Goal: Task Accomplishment & Management: Use online tool/utility

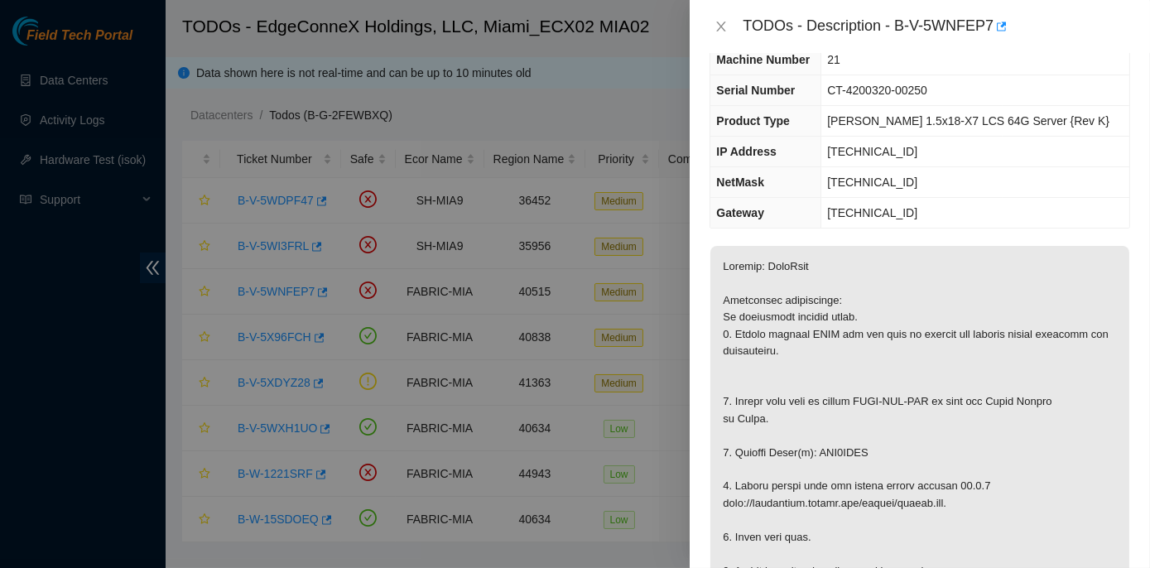
scroll to position [91, 0]
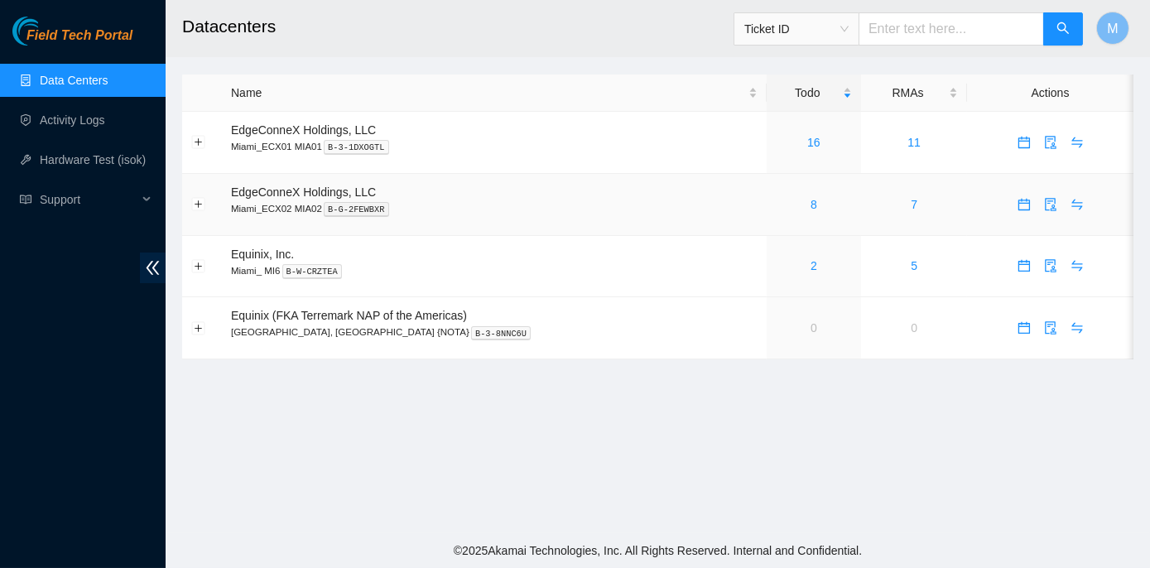
click at [776, 209] on div "8" at bounding box center [814, 204] width 77 height 18
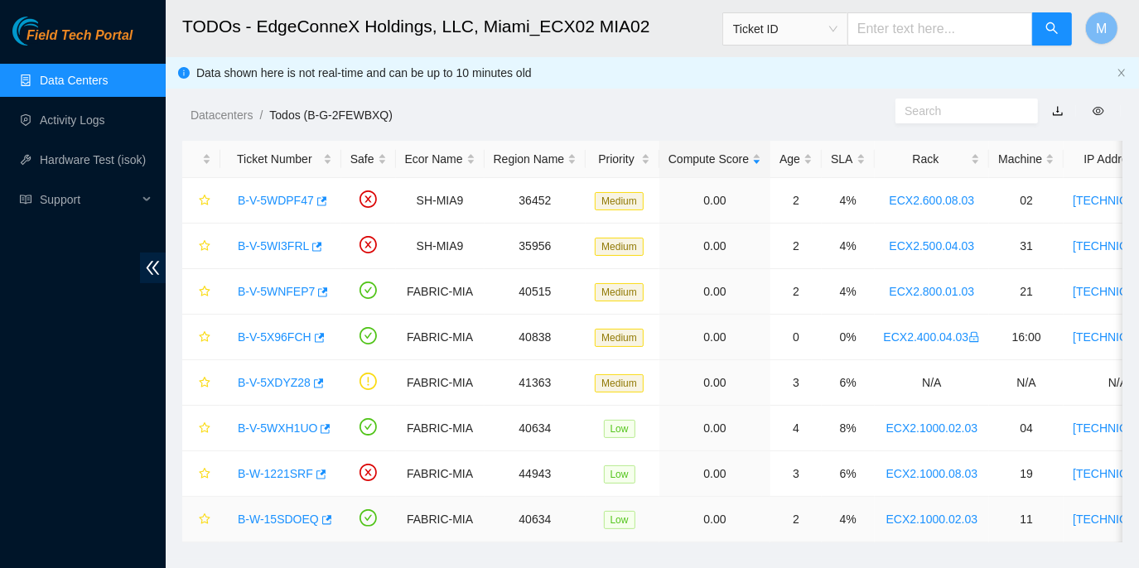
click at [300, 516] on link "B-W-15SDOEQ" at bounding box center [278, 519] width 81 height 13
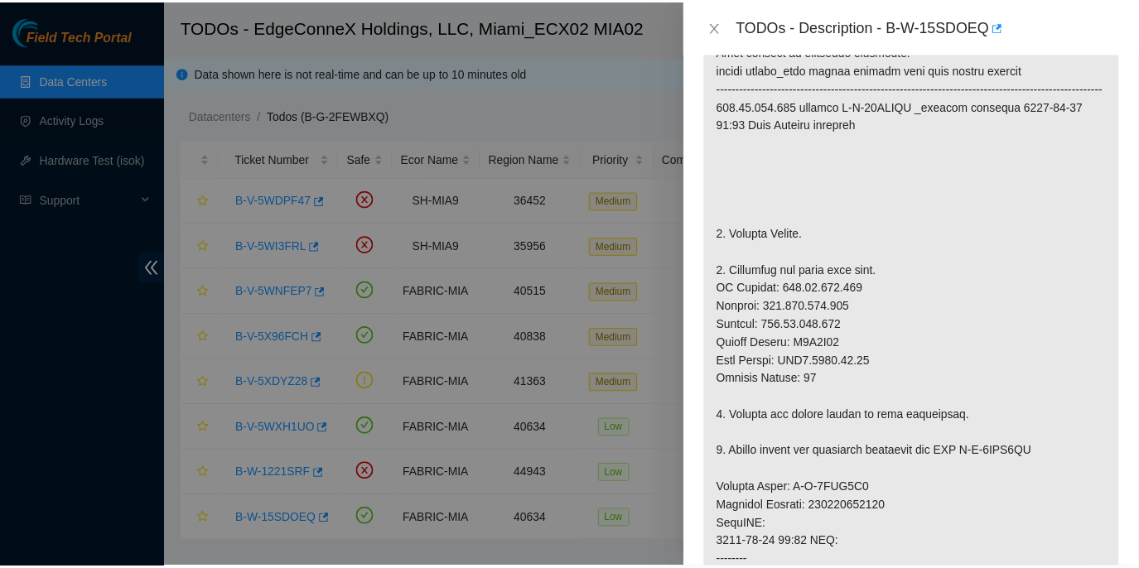
scroll to position [376, 0]
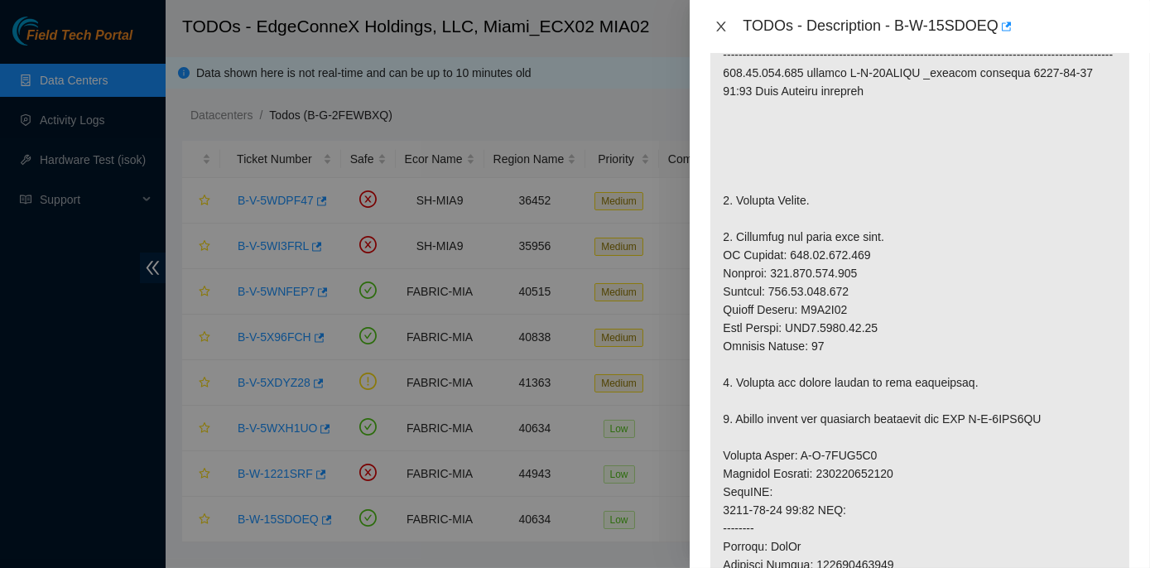
click at [717, 22] on icon "close" at bounding box center [721, 27] width 9 height 10
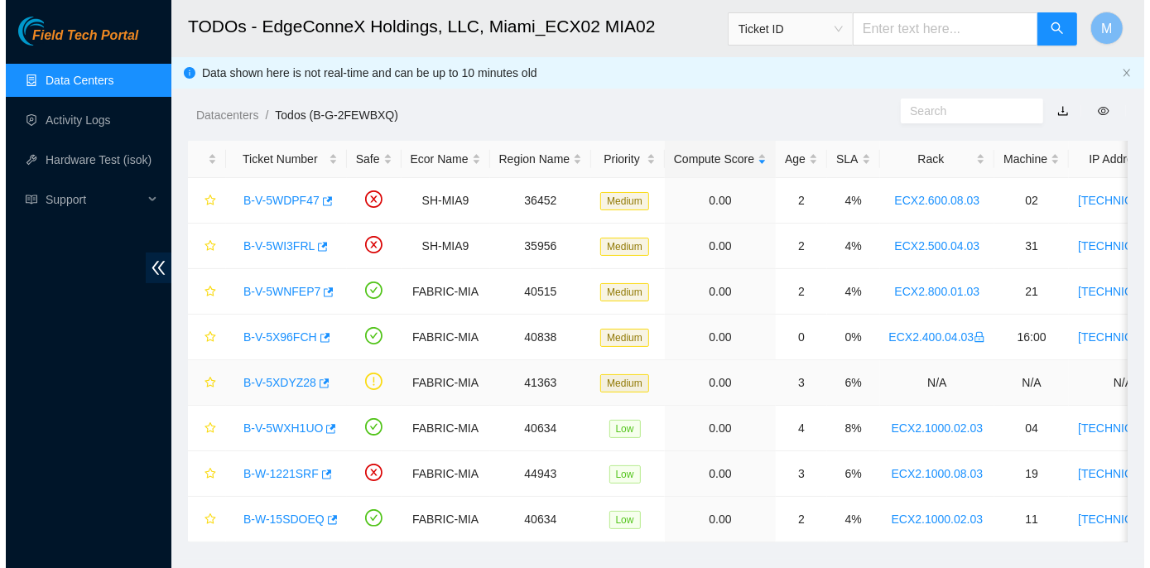
scroll to position [400, 0]
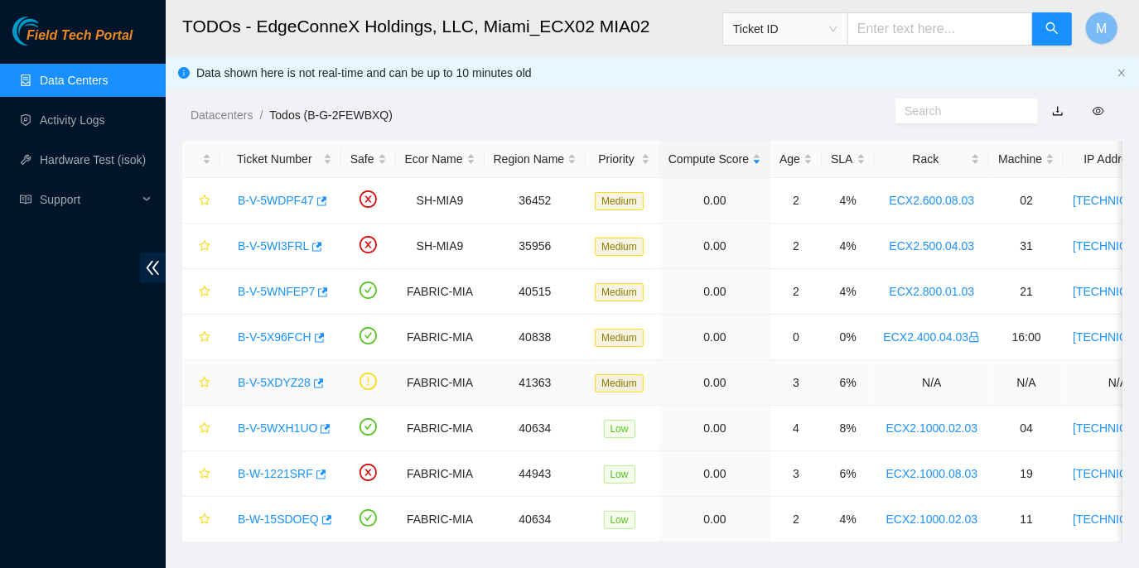
click at [276, 381] on link "B-V-5XDYZ28" at bounding box center [274, 382] width 73 height 13
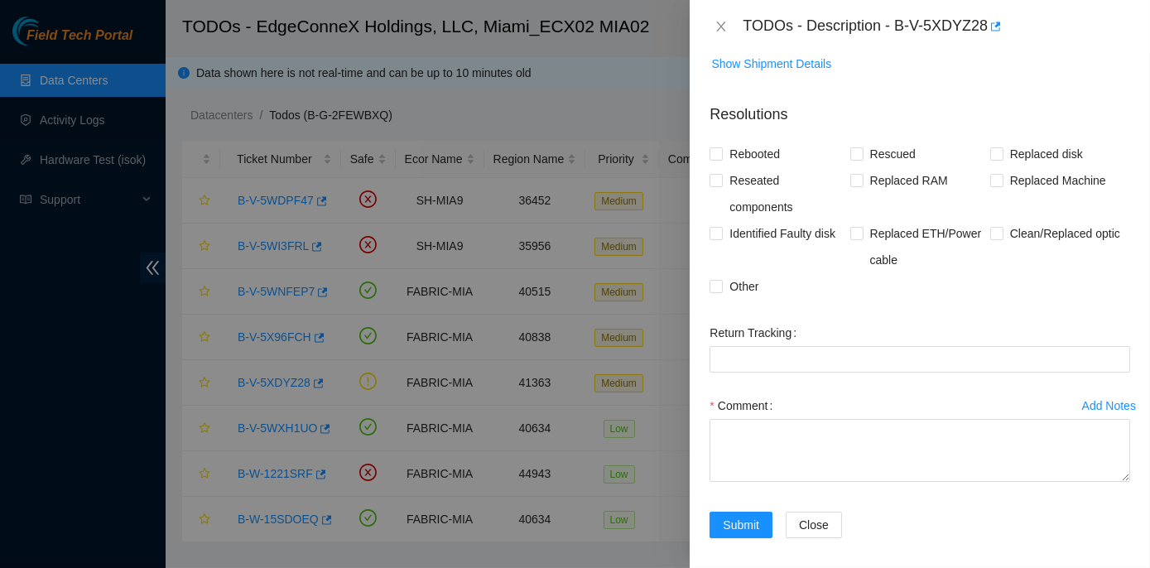
scroll to position [0, 0]
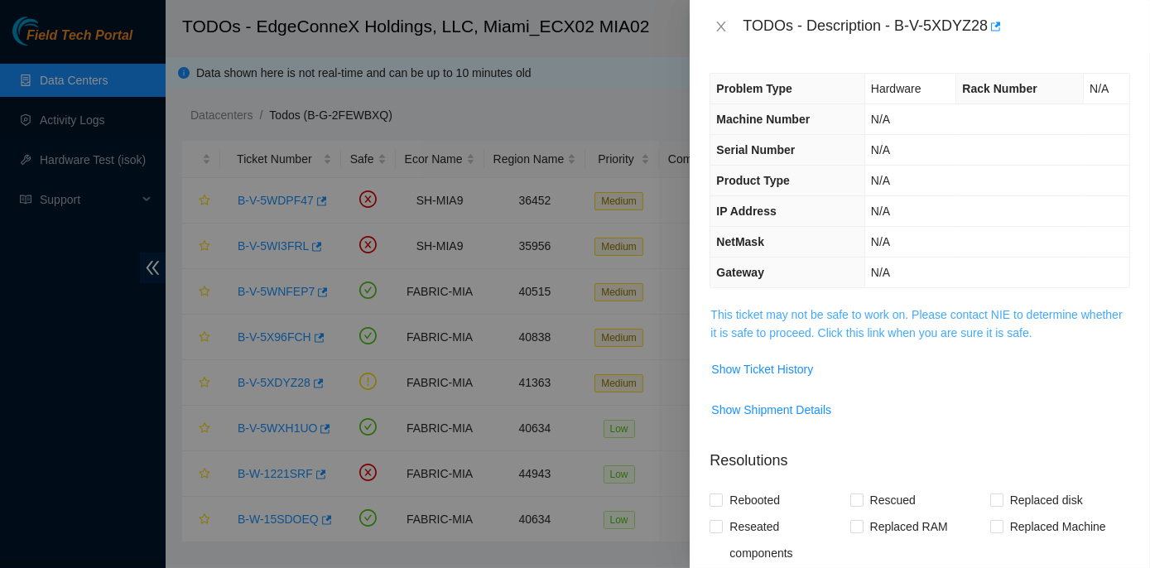
click at [860, 311] on link "This ticket may not be safe to work on. Please contact NIE to determine whether…" at bounding box center [917, 323] width 412 height 31
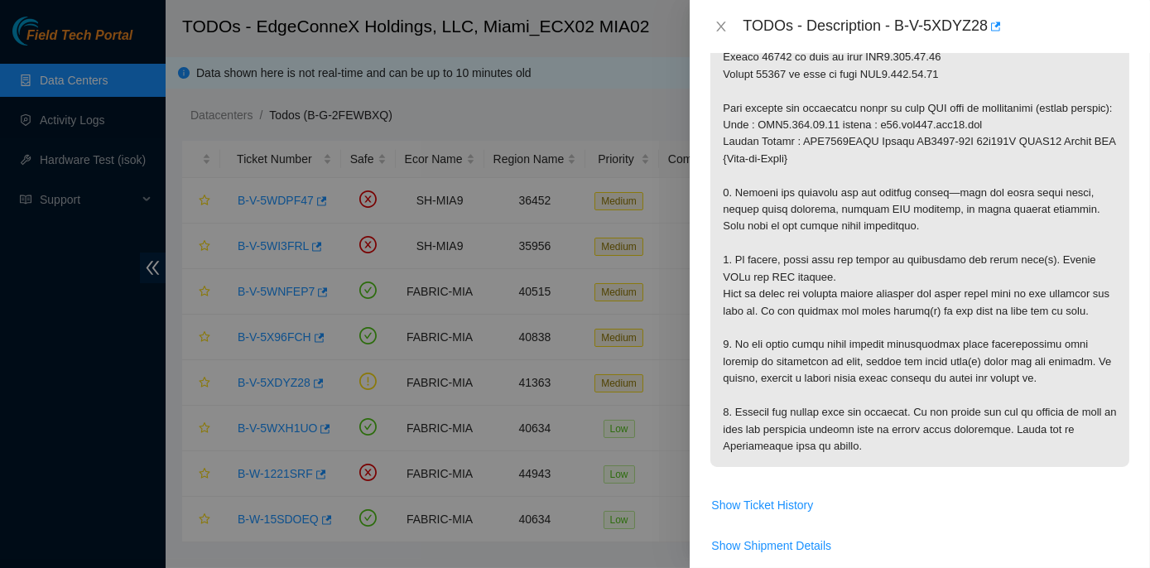
scroll to position [376, 0]
